Goal: Task Accomplishment & Management: Manage account settings

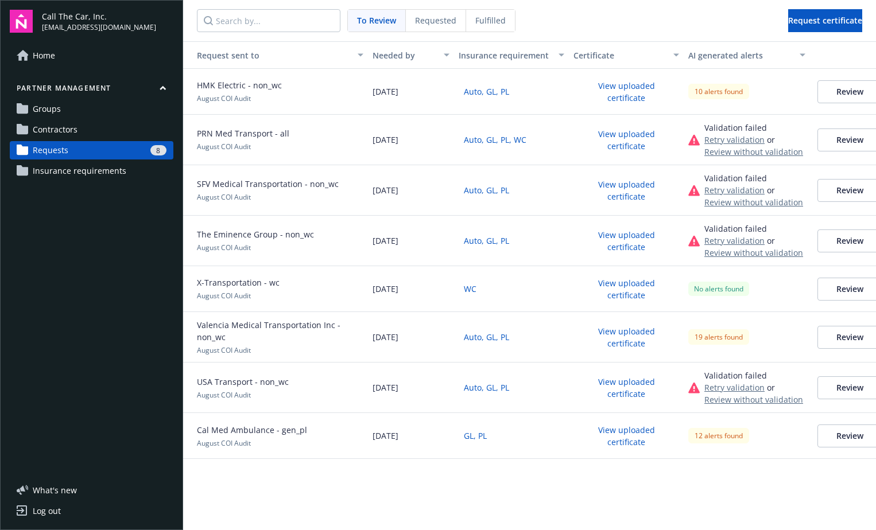
click at [430, 19] on span "Requested" at bounding box center [435, 20] width 41 height 12
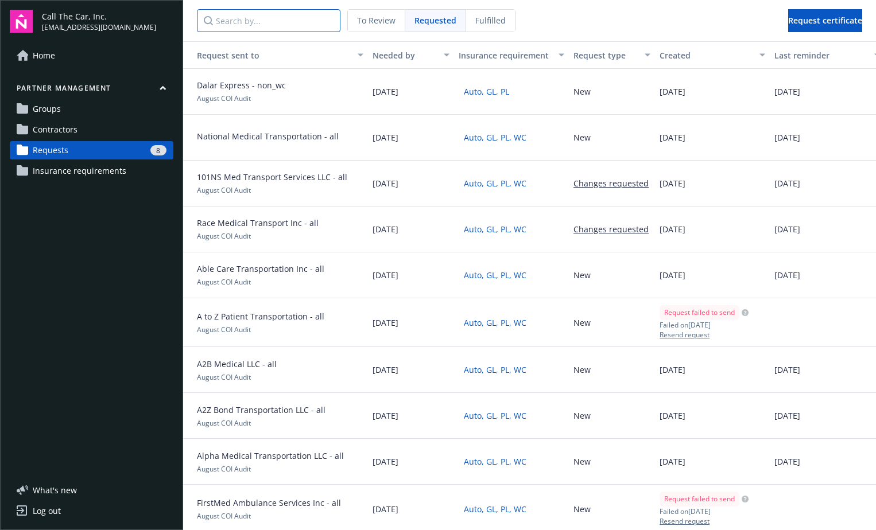
click at [257, 20] on input "Search by..." at bounding box center [269, 20] width 144 height 23
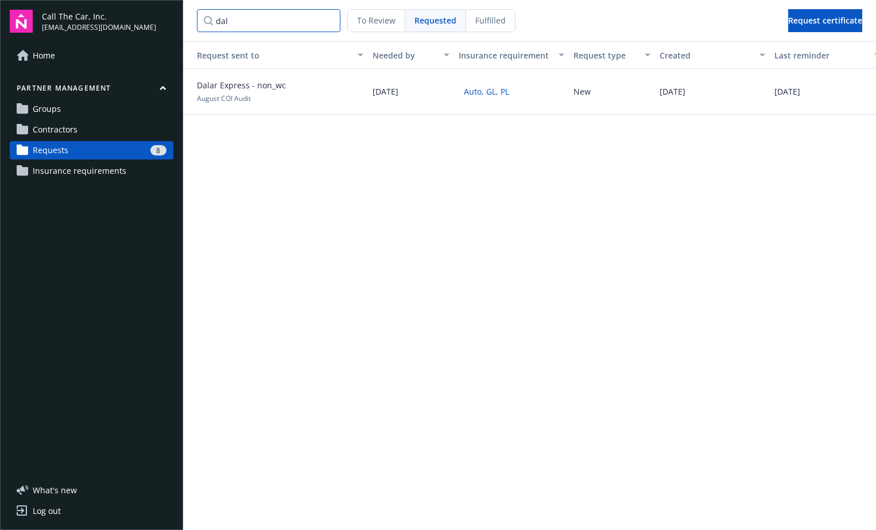
type input "dal"
click at [241, 94] on span "August COI Audit" at bounding box center [224, 99] width 54 height 10
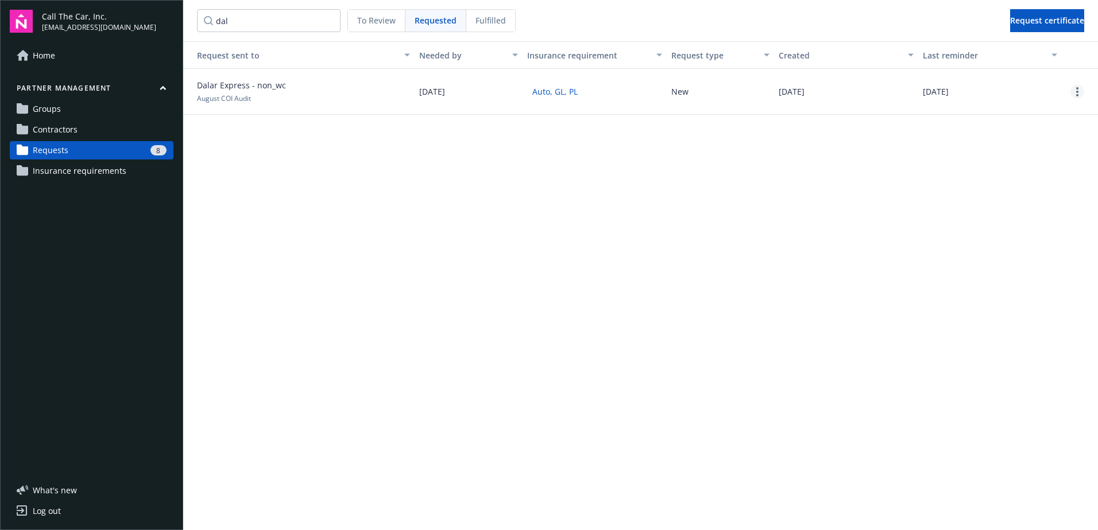
click at [875, 86] on link "more" at bounding box center [1077, 92] width 14 height 14
click at [875, 168] on div "Delete request" at bounding box center [1047, 167] width 106 height 19
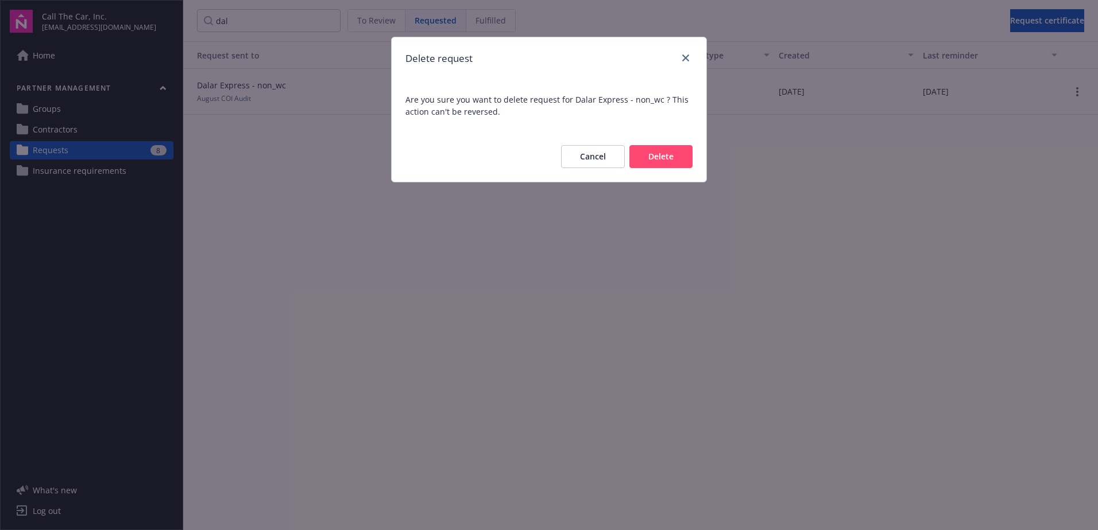
click at [666, 153] on button "Delete" at bounding box center [660, 156] width 63 height 23
